Goal: Information Seeking & Learning: Learn about a topic

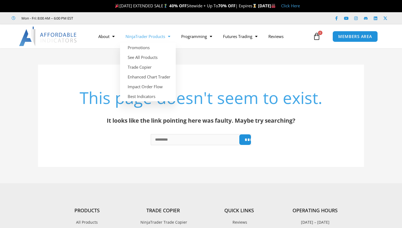
click at [162, 37] on link "NinjaTrader Products" at bounding box center [148, 36] width 56 height 12
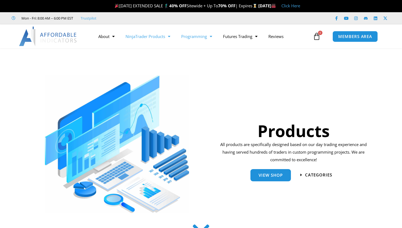
click at [195, 36] on link "Programming" at bounding box center [197, 36] width 42 height 12
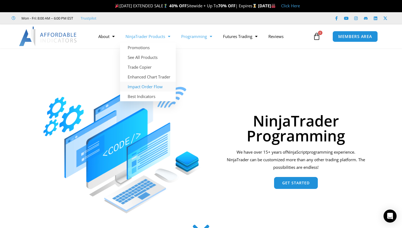
click at [151, 88] on link "Impact Order Flow" at bounding box center [148, 87] width 56 height 10
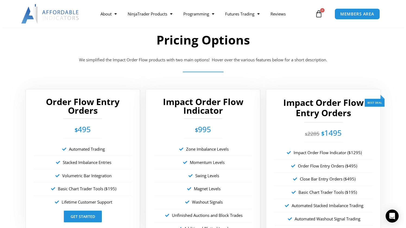
scroll to position [923, 0]
